Goal: Information Seeking & Learning: Check status

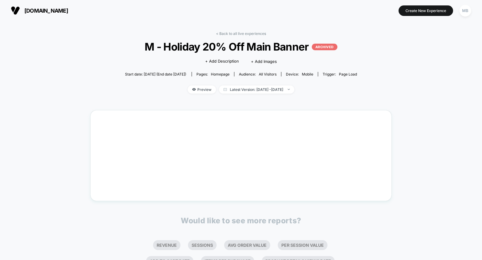
click at [36, 12] on span "[DOMAIN_NAME]" at bounding box center [46, 11] width 44 height 6
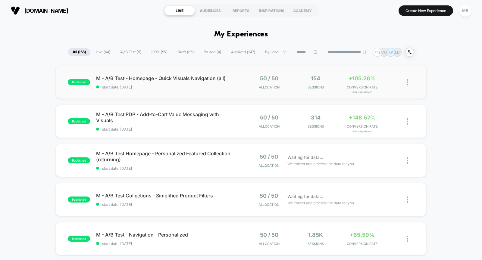
click at [161, 90] on div "published M - A/B Test - Homepage - Quick Visuals Navigation (all) start date: …" at bounding box center [240, 82] width 371 height 33
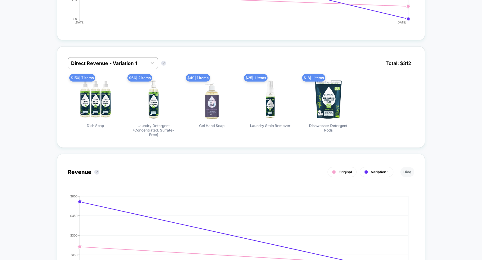
scroll to position [358, 0]
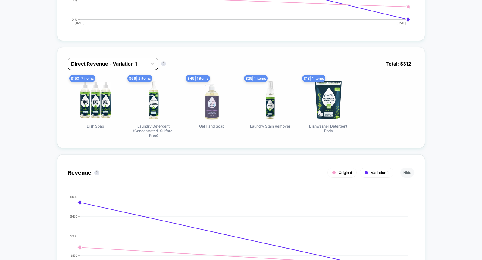
click at [126, 60] on div at bounding box center [107, 63] width 73 height 7
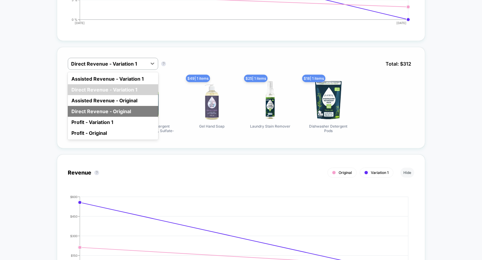
click at [119, 110] on div "Direct Revenue - Original" at bounding box center [113, 111] width 90 height 11
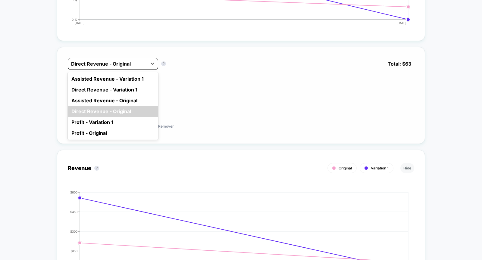
click at [115, 63] on div at bounding box center [107, 63] width 73 height 7
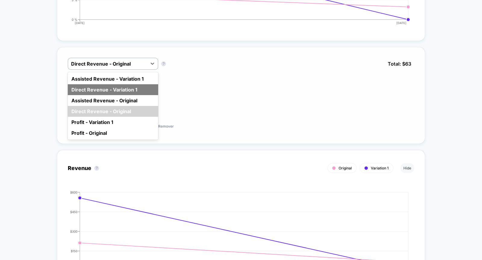
click at [115, 90] on div "Direct Revenue - Variation 1" at bounding box center [113, 89] width 90 height 11
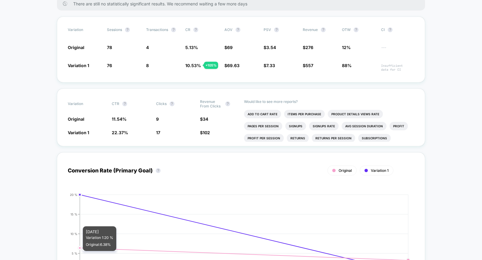
scroll to position [91, 0]
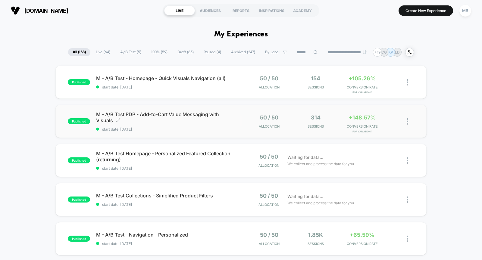
click at [175, 126] on div "M - A/B Test PDP - Add-to-Cart Value Messaging with Visuals Click to edit exper…" at bounding box center [168, 121] width 145 height 20
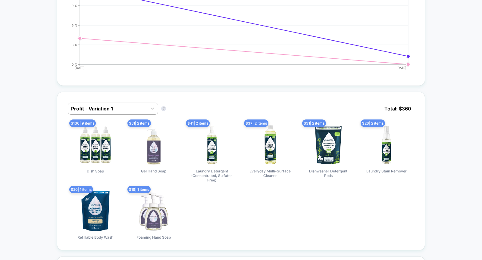
scroll to position [310, 0]
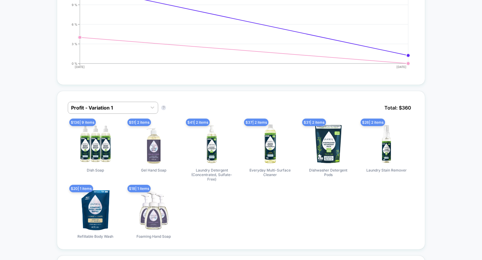
click at [114, 111] on div at bounding box center [107, 107] width 73 height 7
click at [207, 118] on div "Profit - Variation 1 Profit - Variation 1 ? Total: $ 360" at bounding box center [241, 112] width 346 height 21
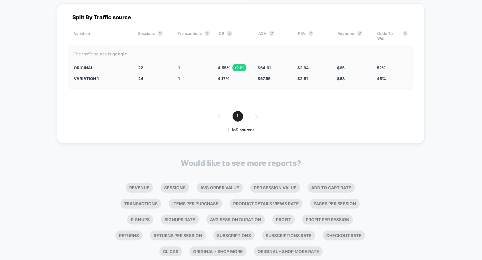
scroll to position [949, 0]
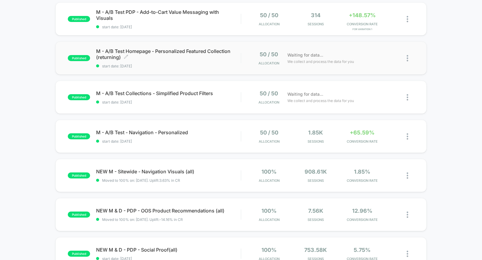
scroll to position [108, 0]
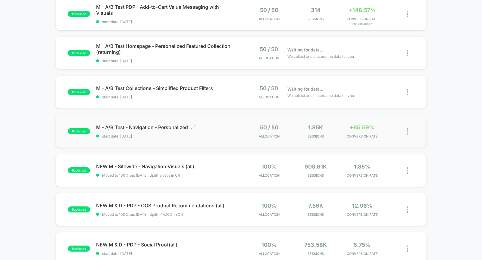
click at [187, 136] on span "start date: [DATE]" at bounding box center [168, 136] width 145 height 5
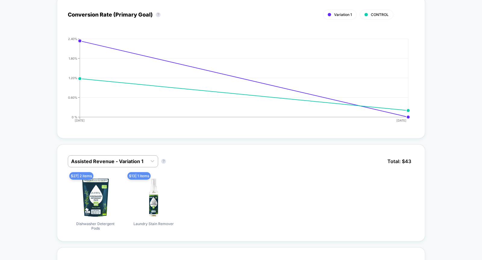
scroll to position [278, 0]
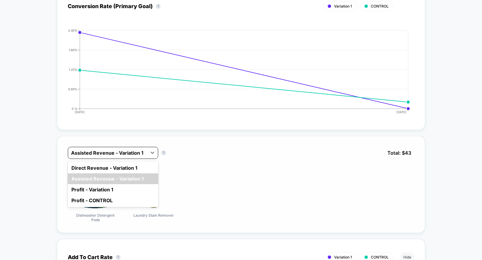
click at [141, 151] on div at bounding box center [107, 152] width 73 height 7
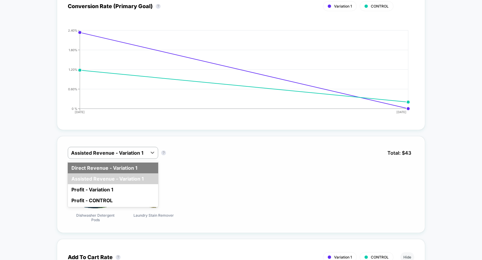
click at [140, 165] on div "Direct Revenue - Variation 1" at bounding box center [113, 168] width 90 height 11
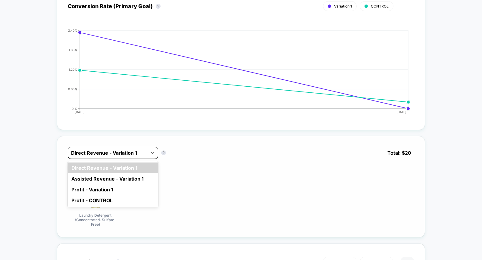
click at [131, 152] on div at bounding box center [107, 152] width 73 height 7
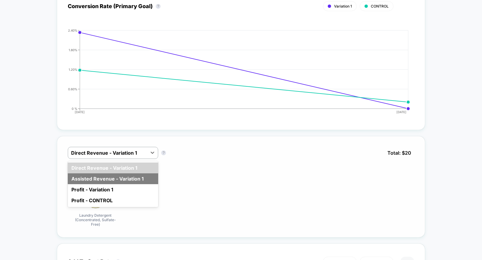
click at [132, 177] on div "Assisted Revenue - Variation 1" at bounding box center [113, 179] width 90 height 11
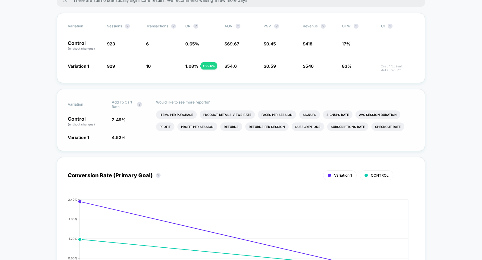
scroll to position [113, 0]
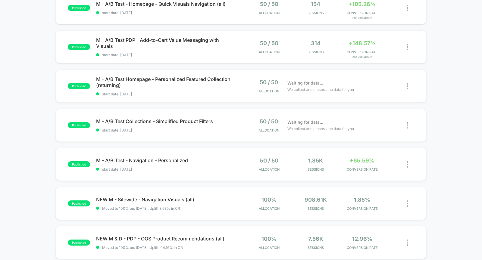
scroll to position [74, 0]
click at [190, 131] on span "start date: [DATE]" at bounding box center [168, 130] width 145 height 5
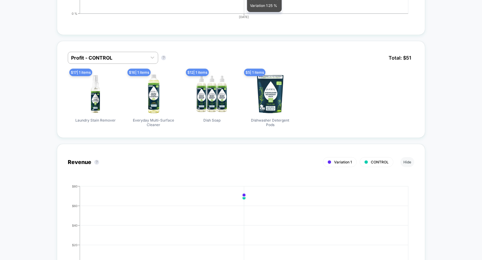
scroll to position [393, 0]
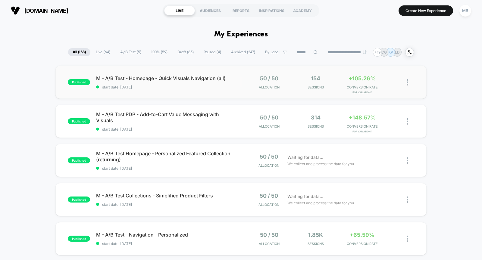
click at [173, 89] on div "published M - A/B Test - Homepage - Quick Visuals Navigation (all) start date: …" at bounding box center [240, 82] width 371 height 33
